Goal: Learn about a topic

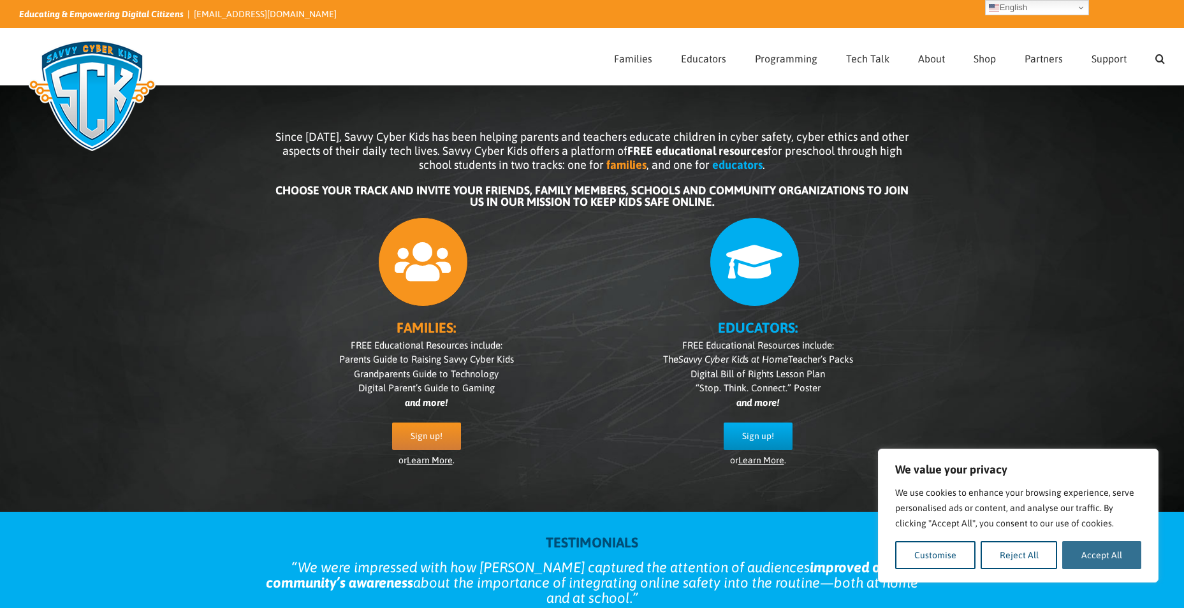
click at [1118, 548] on button "Accept All" at bounding box center [1101, 555] width 79 height 28
checkbox input "true"
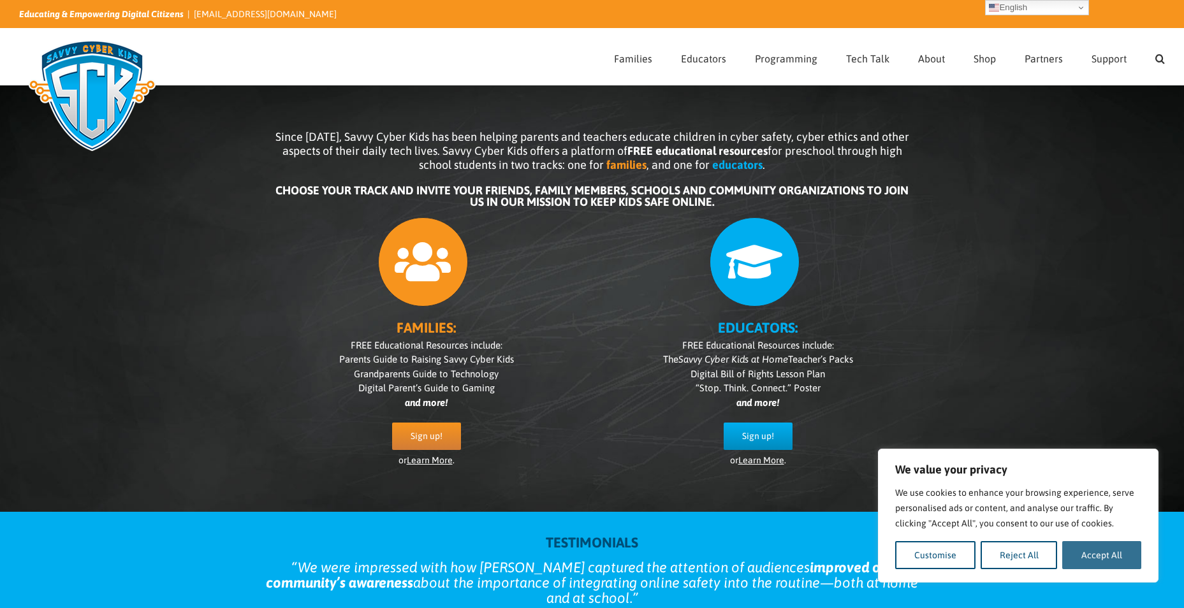
checkbox input "true"
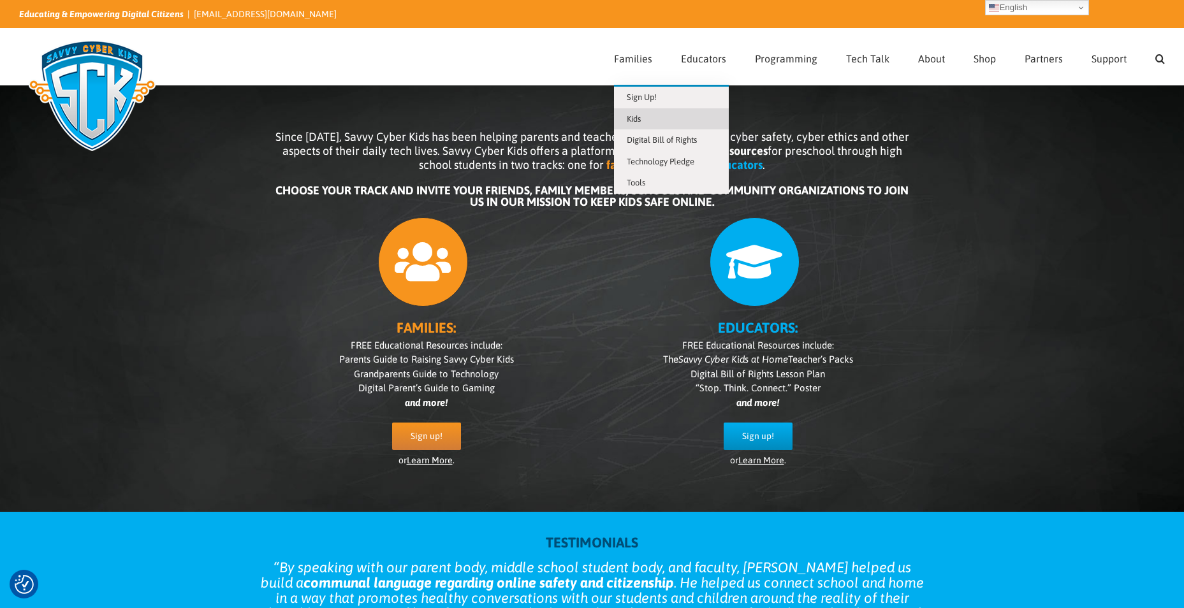
click at [656, 120] on link "Kids" at bounding box center [671, 119] width 115 height 22
